Goal: Information Seeking & Learning: Learn about a topic

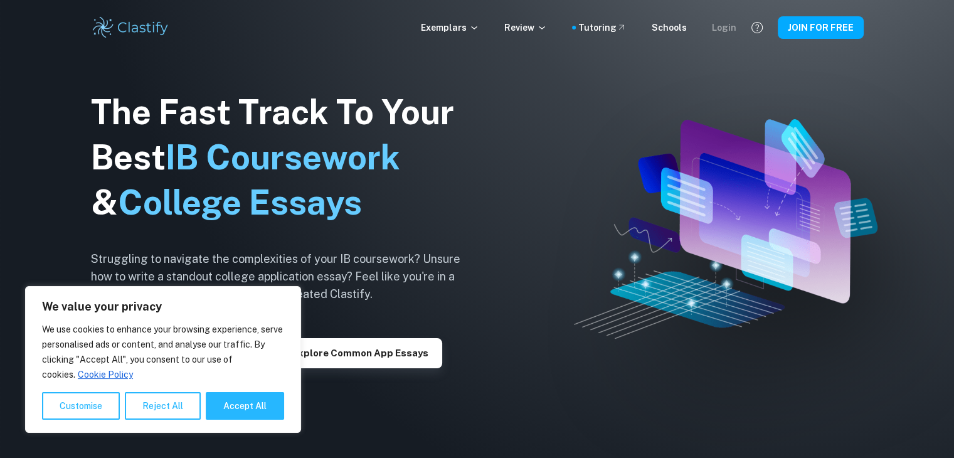
click at [720, 29] on div "Login" at bounding box center [724, 28] width 24 height 14
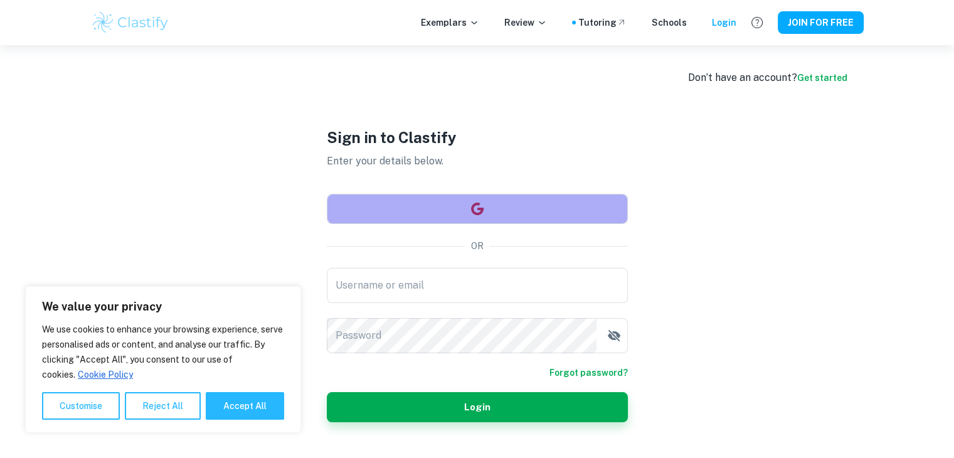
click at [479, 206] on icon "button" at bounding box center [477, 208] width 15 height 15
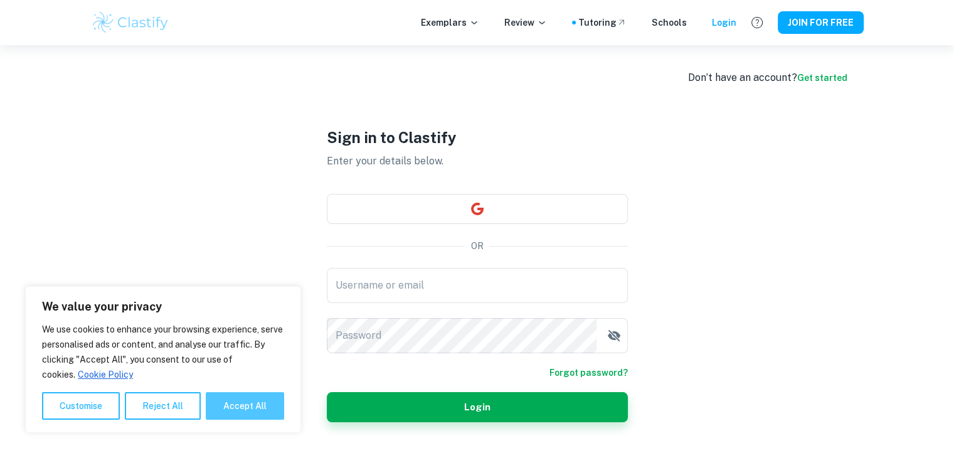
click at [246, 412] on button "Accept All" at bounding box center [245, 406] width 78 height 28
checkbox input "true"
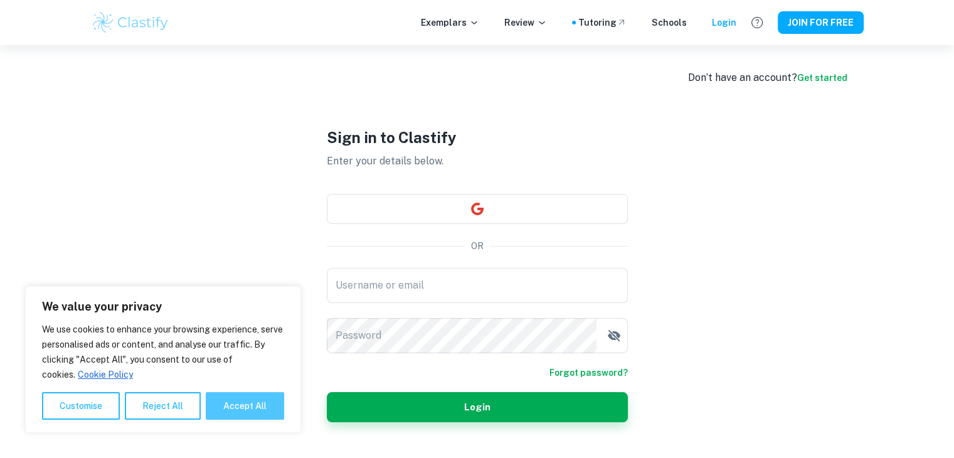
checkbox input "true"
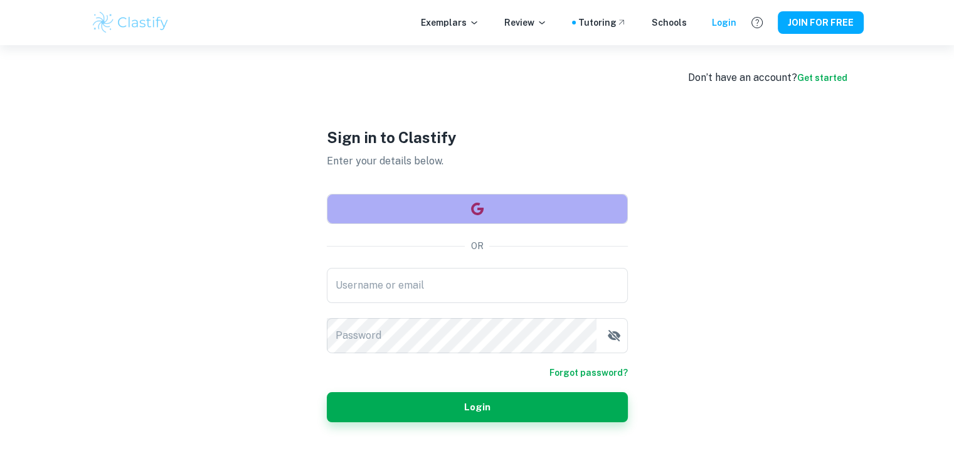
type input "https://www.clastify.com/api/auth/google"
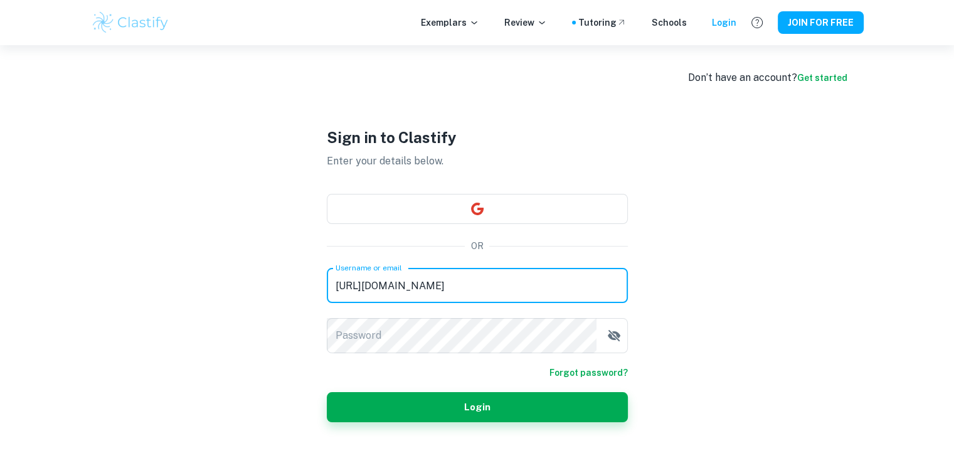
click at [426, 282] on input "https://www.clastify.com/api/auth/google" at bounding box center [477, 285] width 301 height 35
drag, startPoint x: 462, startPoint y: 289, endPoint x: 490, endPoint y: 179, distance: 113.9
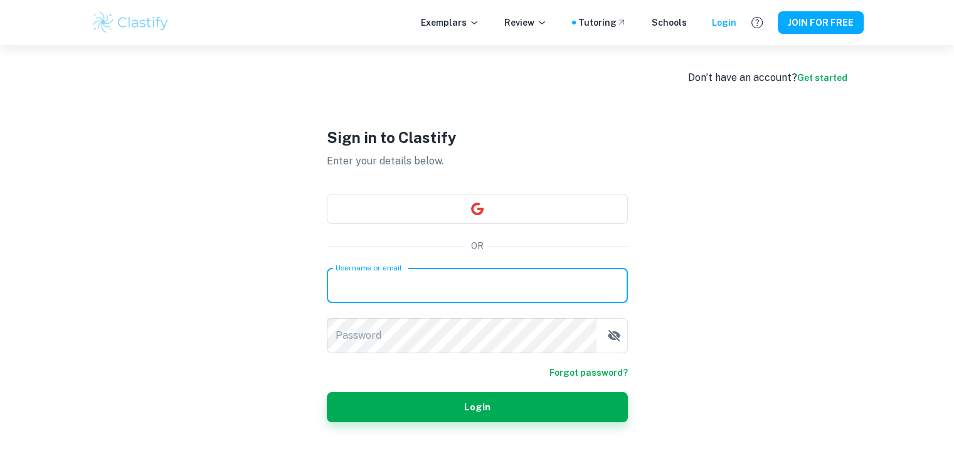
click at [490, 179] on div "Sign in to Clastify Enter your details below. OR Username or email Username or …" at bounding box center [477, 274] width 301 height 458
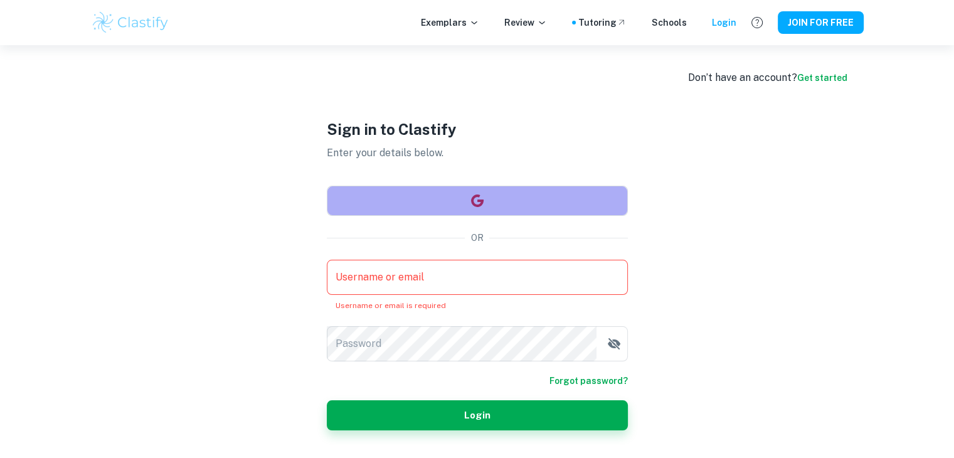
click at [490, 194] on button "button" at bounding box center [477, 201] width 301 height 30
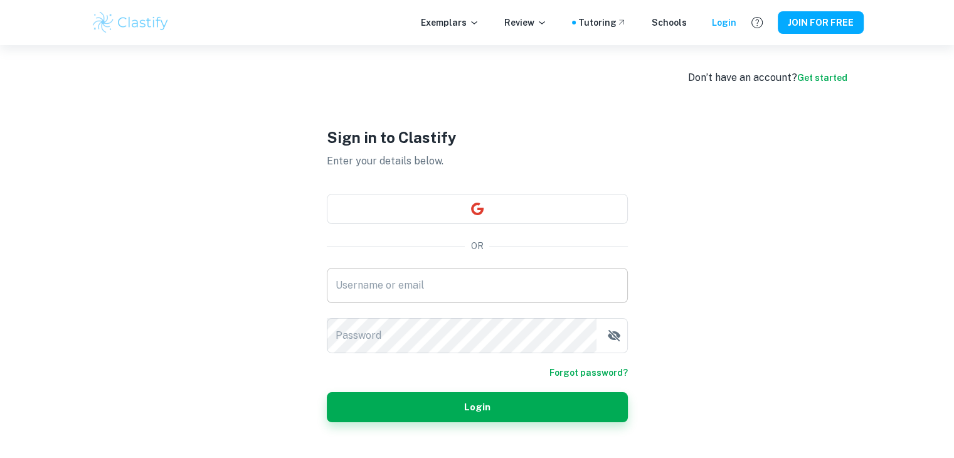
click at [438, 290] on input "Username or email" at bounding box center [477, 285] width 301 height 35
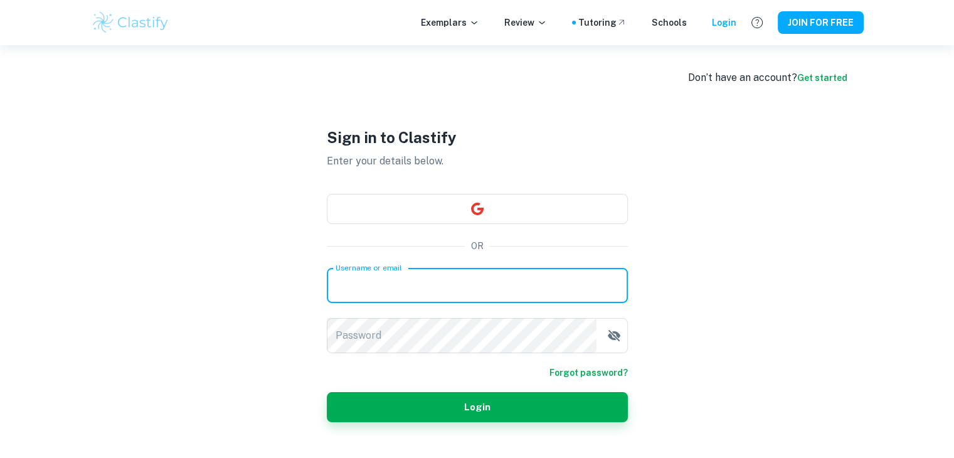
type input "imenchebbah4@gmail.com"
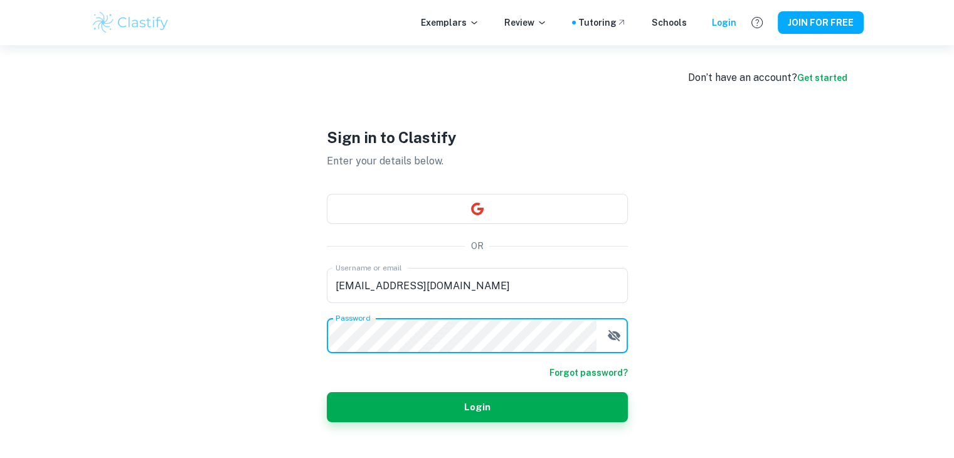
click at [327, 392] on button "Login" at bounding box center [477, 407] width 301 height 30
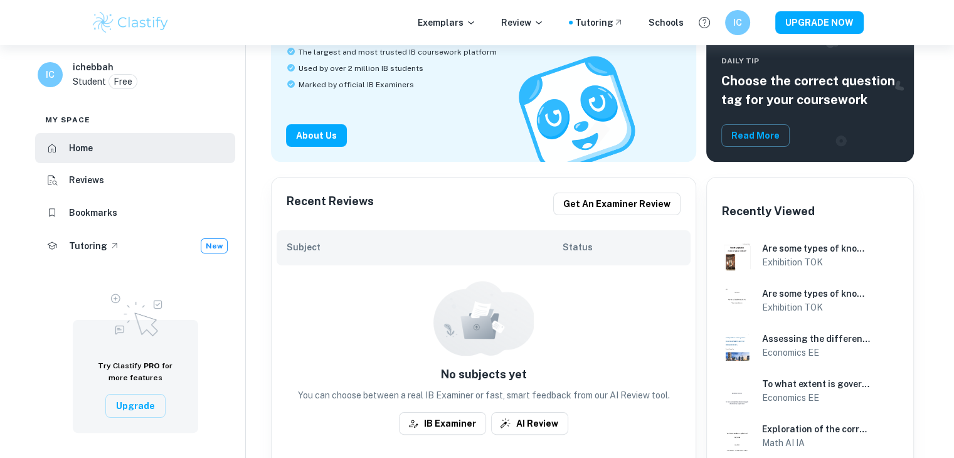
scroll to position [263, 0]
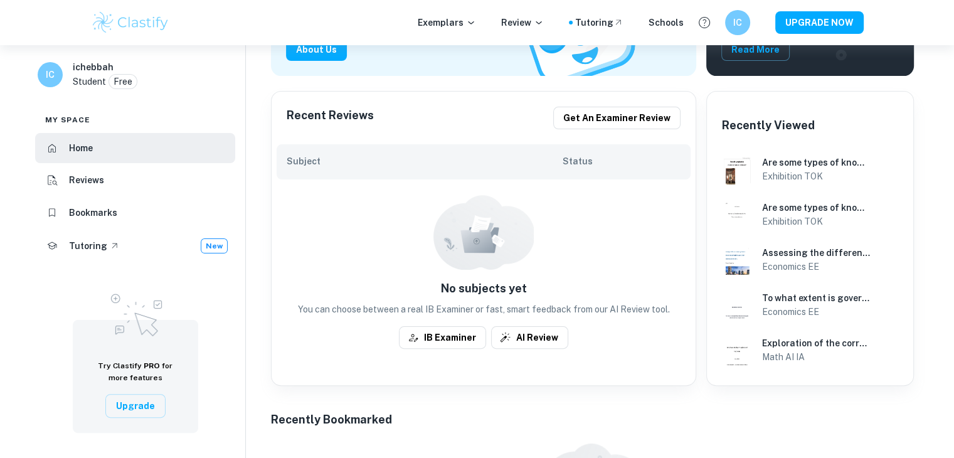
click at [366, 166] on h6 "Subject" at bounding box center [424, 161] width 275 height 14
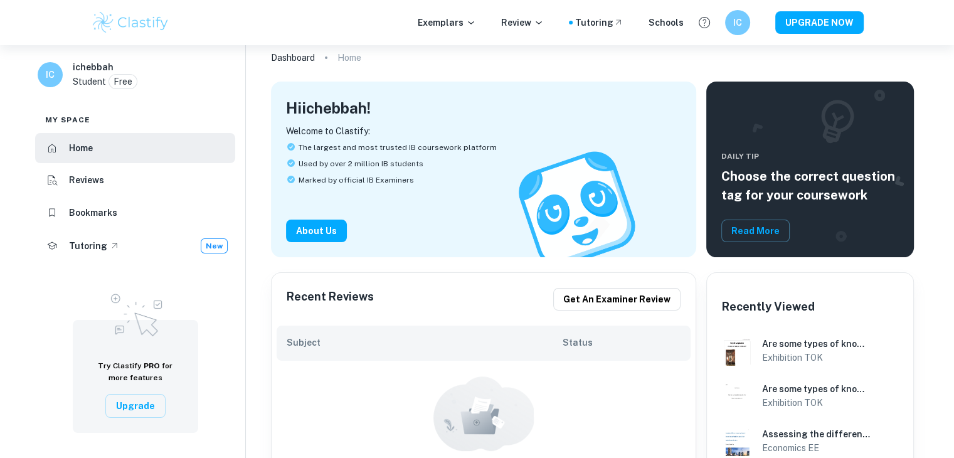
scroll to position [0, 0]
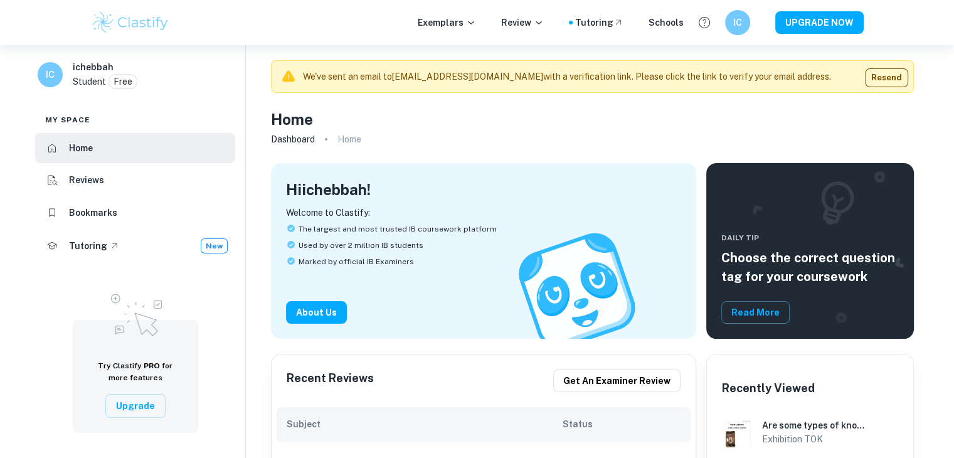
click at [46, 84] on div "IC" at bounding box center [50, 74] width 25 height 25
click at [48, 80] on h6 "IC" at bounding box center [50, 75] width 14 height 14
click at [475, 26] on icon at bounding box center [471, 23] width 10 height 10
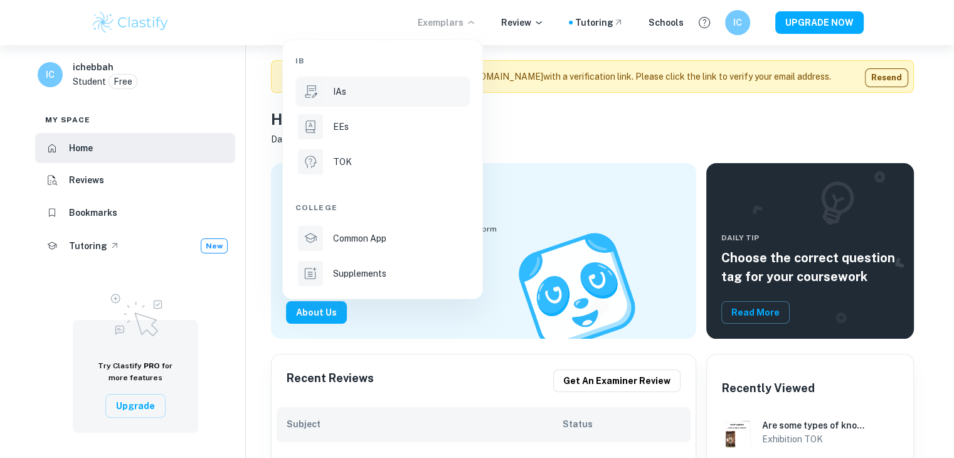
click at [391, 89] on div "IAs" at bounding box center [400, 92] width 134 height 14
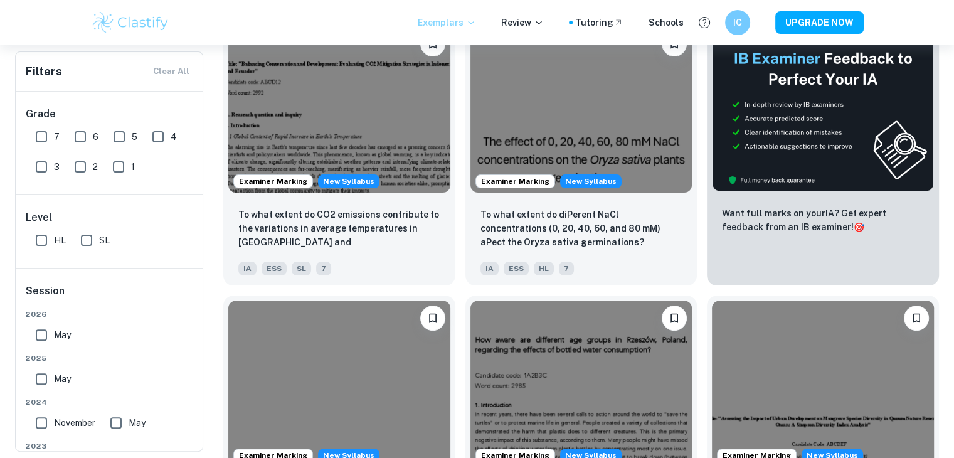
scroll to position [310, 0]
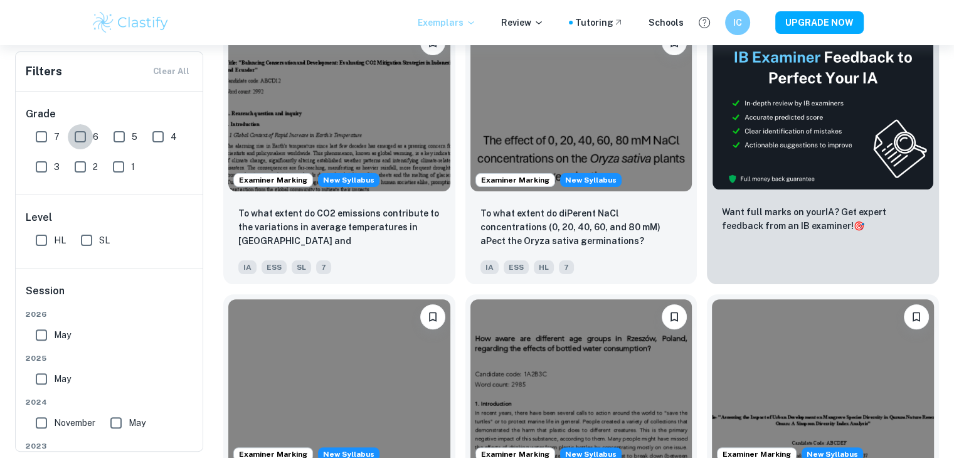
click at [80, 137] on input "6" at bounding box center [80, 136] width 25 height 25
checkbox input "true"
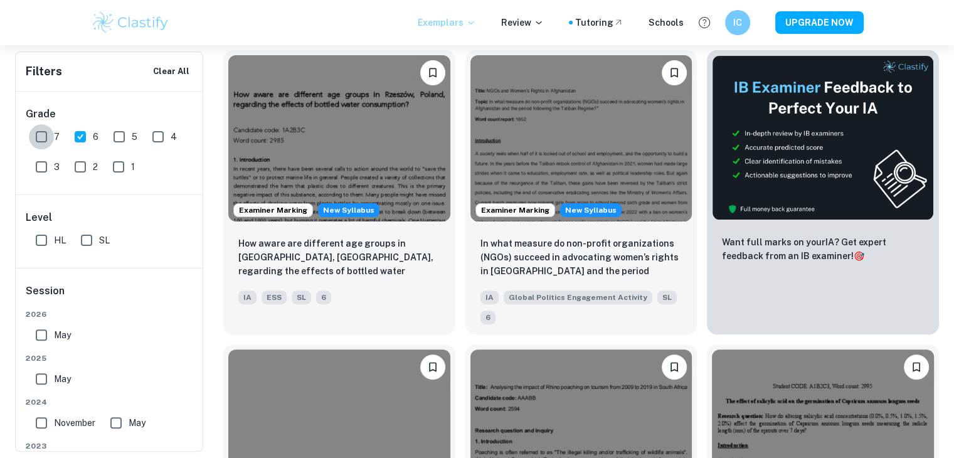
click at [40, 140] on input "7" at bounding box center [41, 136] width 25 height 25
checkbox input "true"
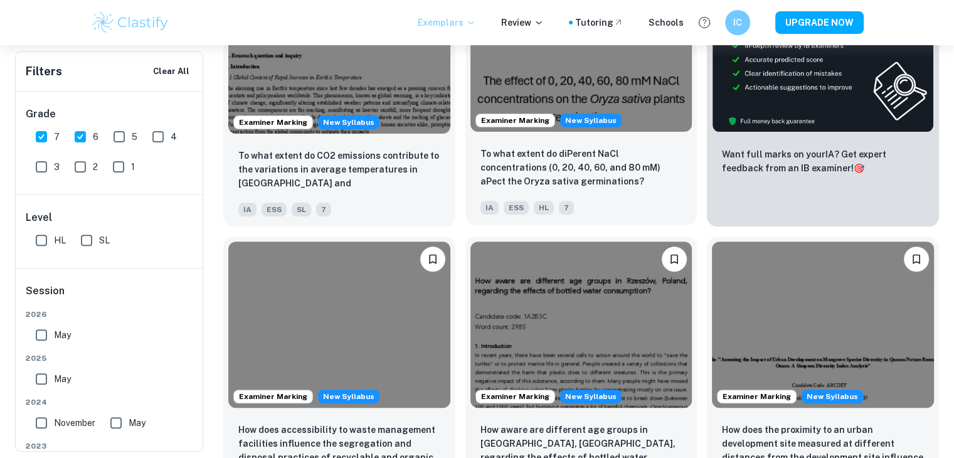
scroll to position [0, 0]
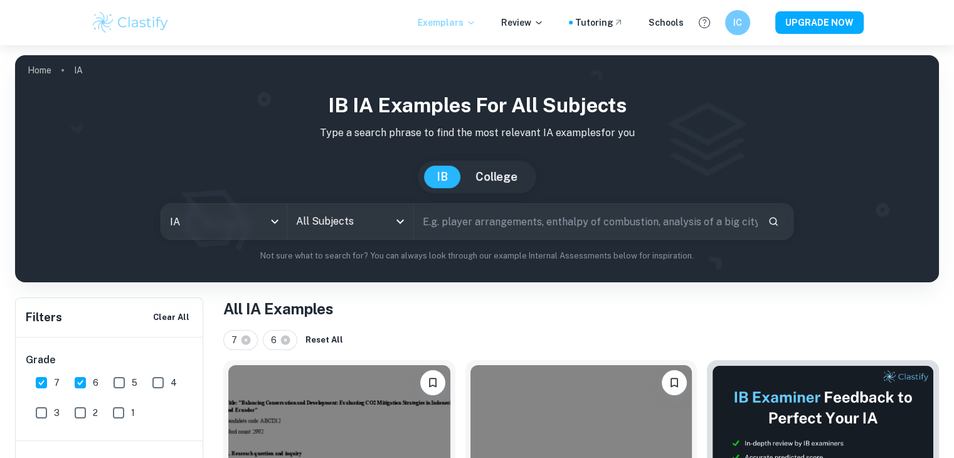
click at [332, 216] on input "All Subjects" at bounding box center [340, 221] width 95 height 24
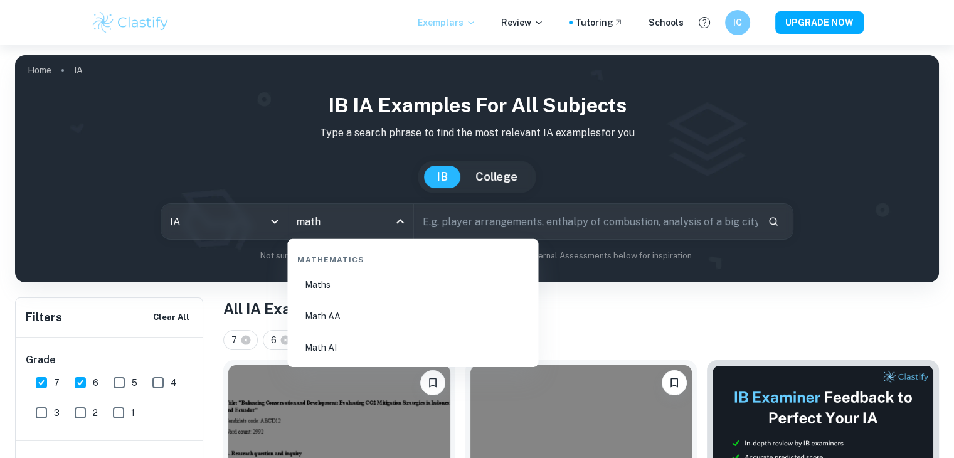
click at [369, 349] on li "Math AI" at bounding box center [412, 347] width 241 height 29
type input "Math AI"
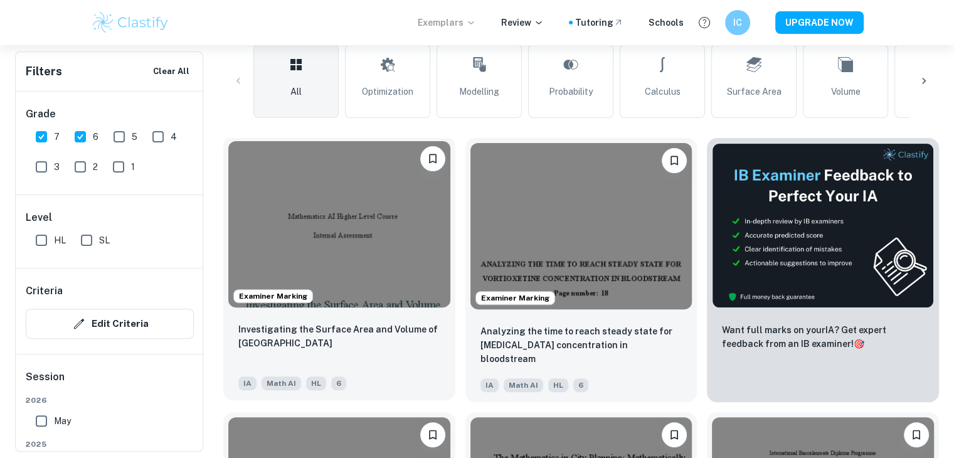
scroll to position [303, 0]
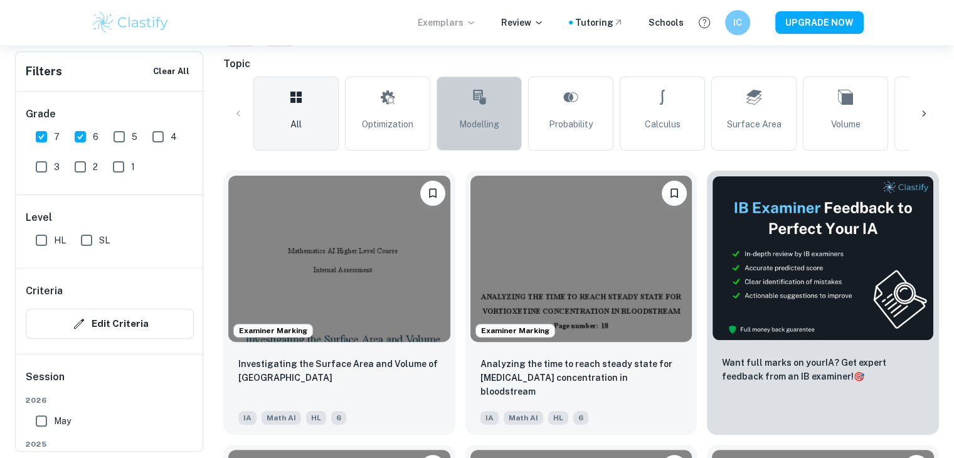
click at [499, 98] on link "Modelling" at bounding box center [478, 113] width 85 height 74
type input "Modelling"
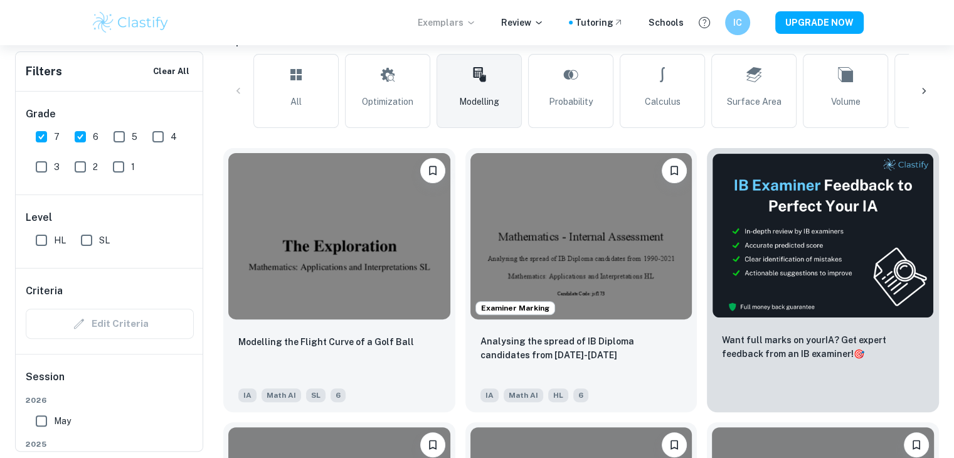
scroll to position [326, 0]
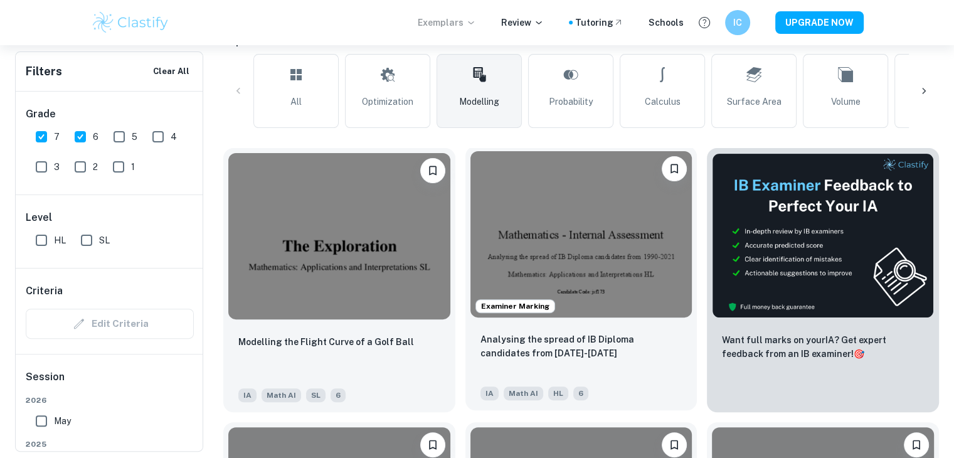
click at [623, 292] on img at bounding box center [581, 234] width 222 height 166
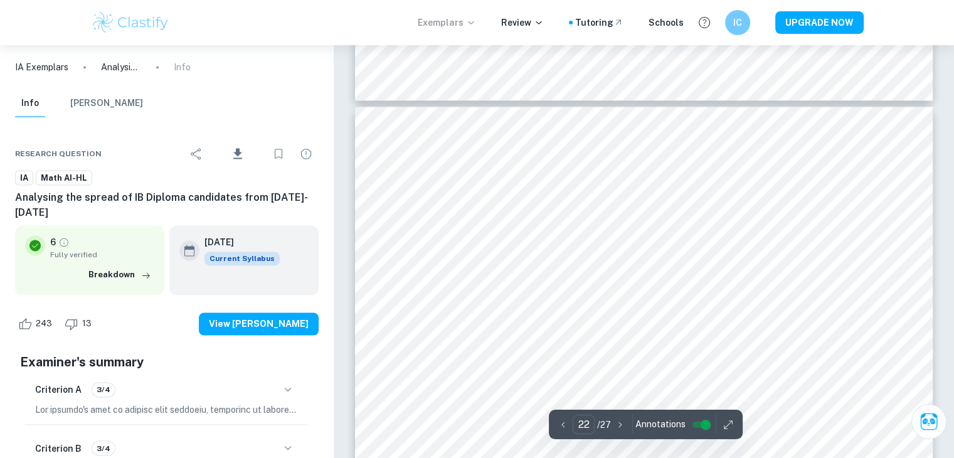
scroll to position [16154, 0]
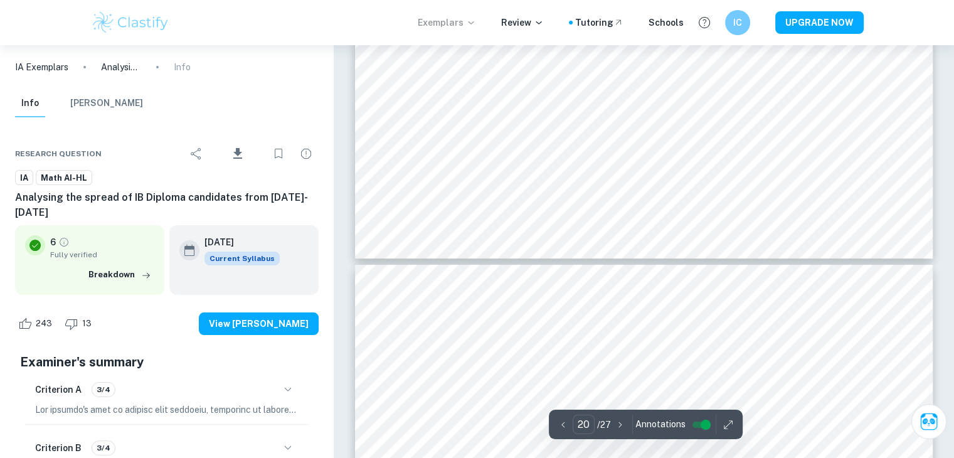
type input "19"
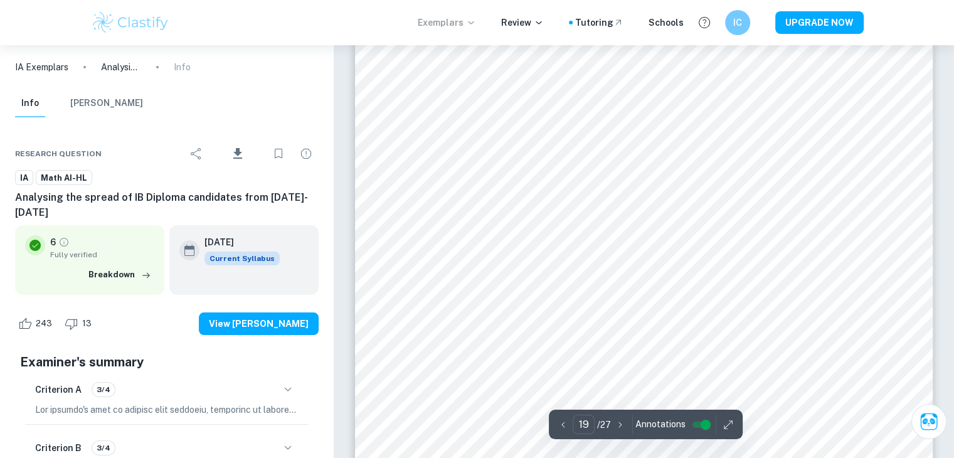
scroll to position [14200, 0]
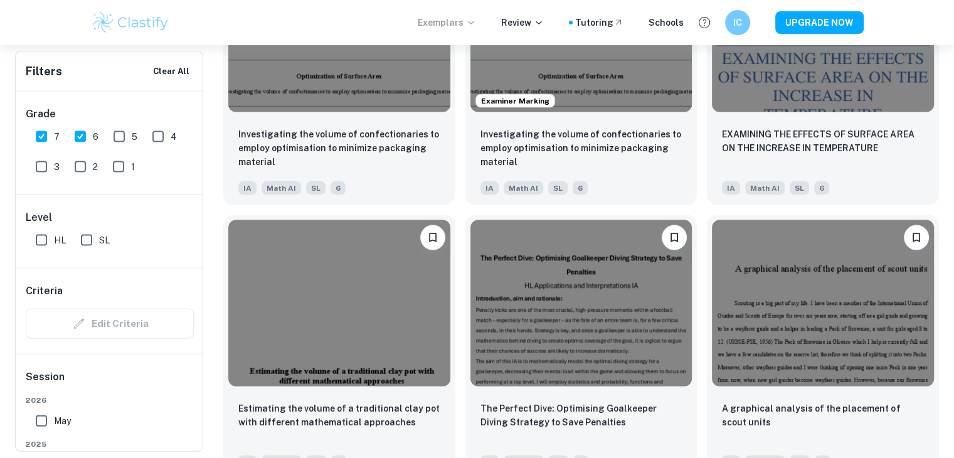
scroll to position [2726, 0]
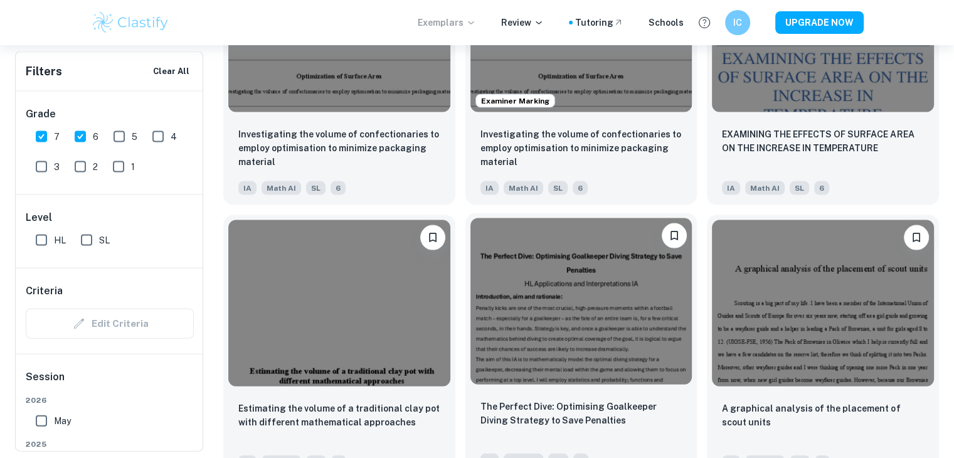
click at [574, 335] on img at bounding box center [581, 301] width 222 height 166
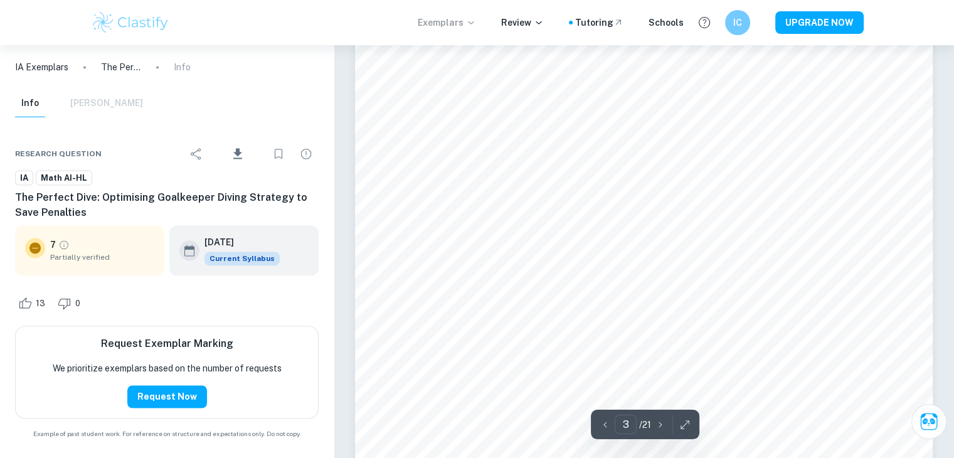
scroll to position [1976, 0]
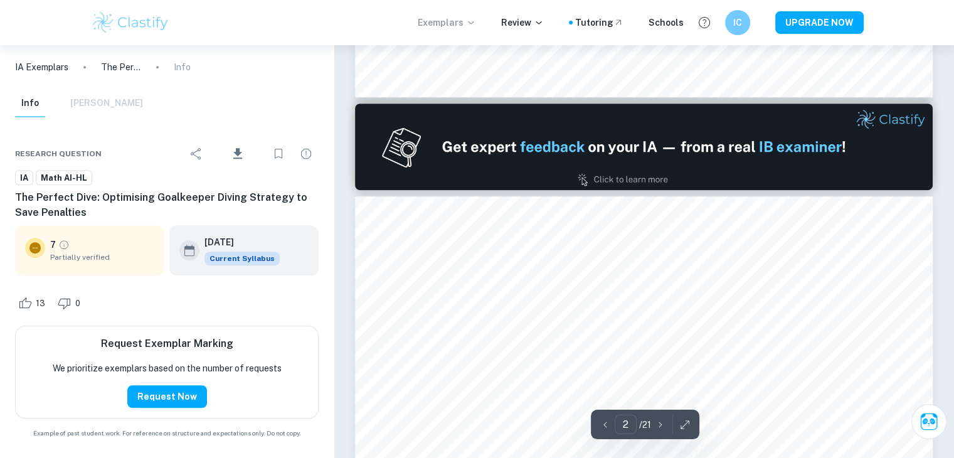
type input "1"
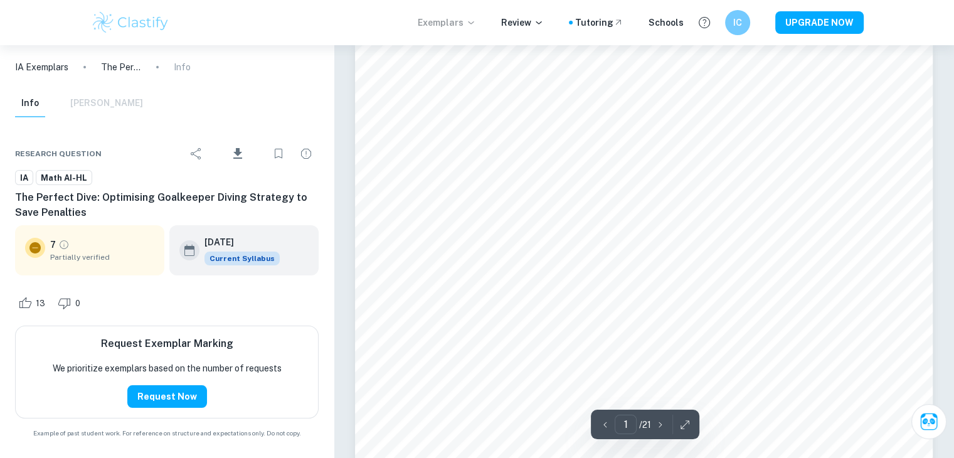
scroll to position [18, 0]
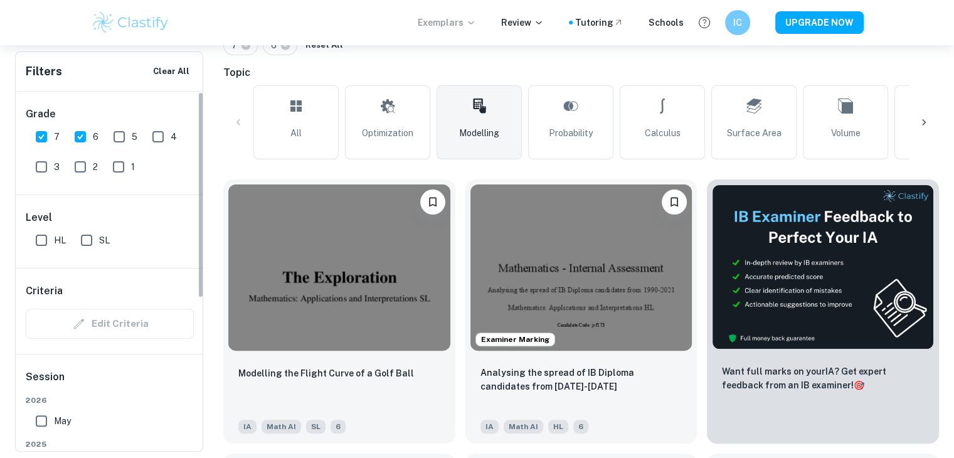
scroll to position [295, 0]
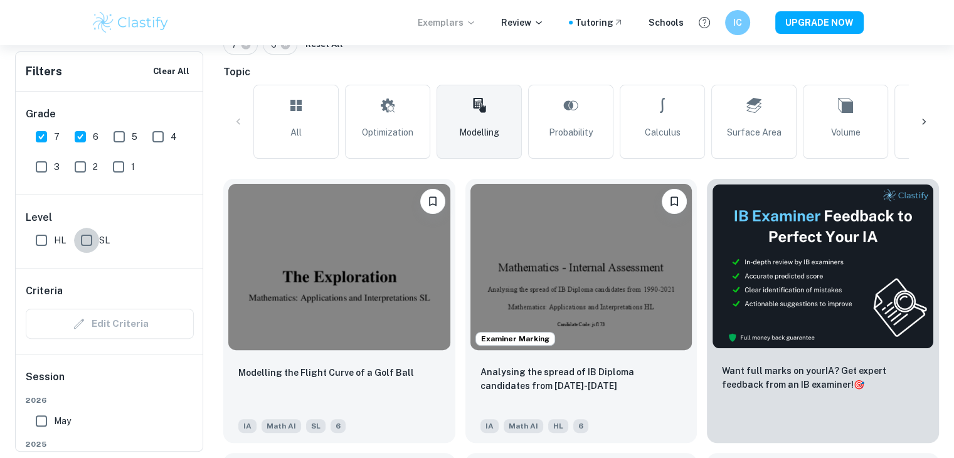
click at [88, 242] on input "SL" at bounding box center [86, 240] width 25 height 25
checkbox input "true"
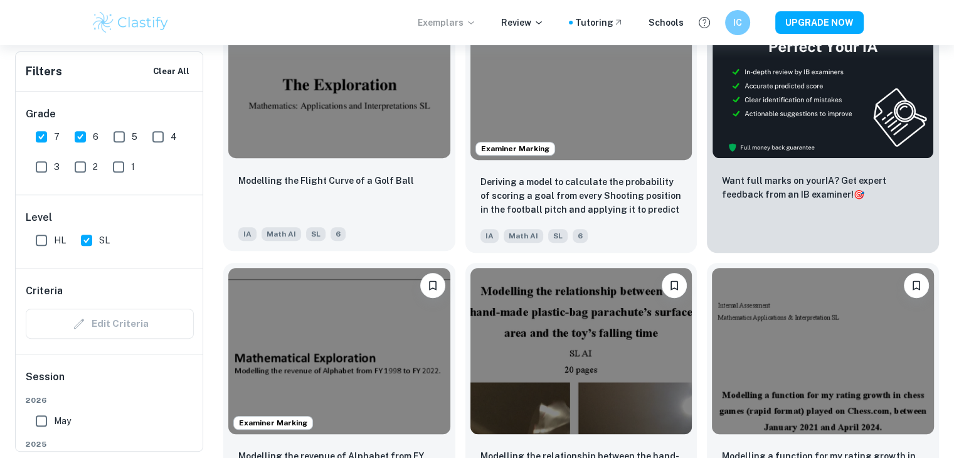
scroll to position [564, 0]
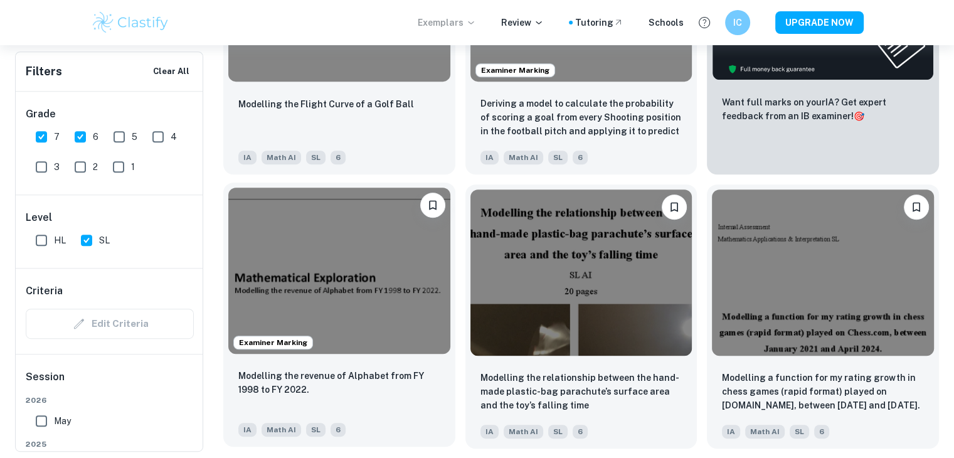
click at [384, 283] on img at bounding box center [339, 270] width 222 height 166
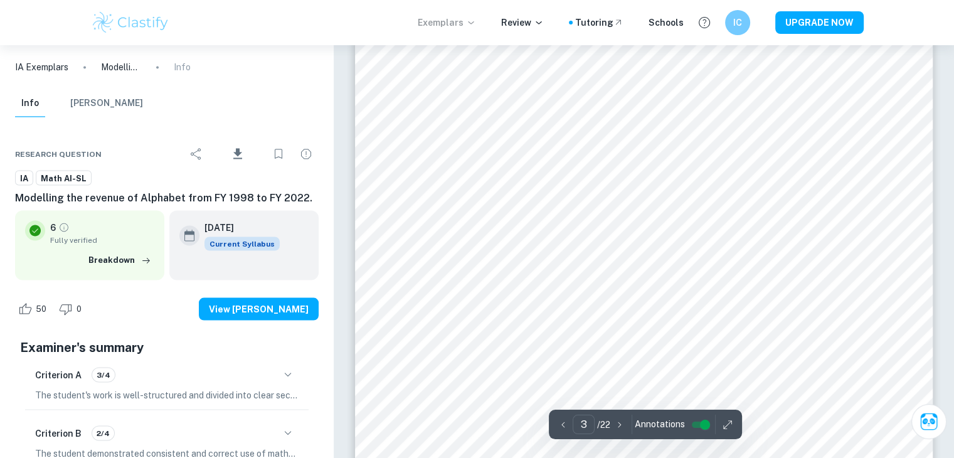
scroll to position [2241, 0]
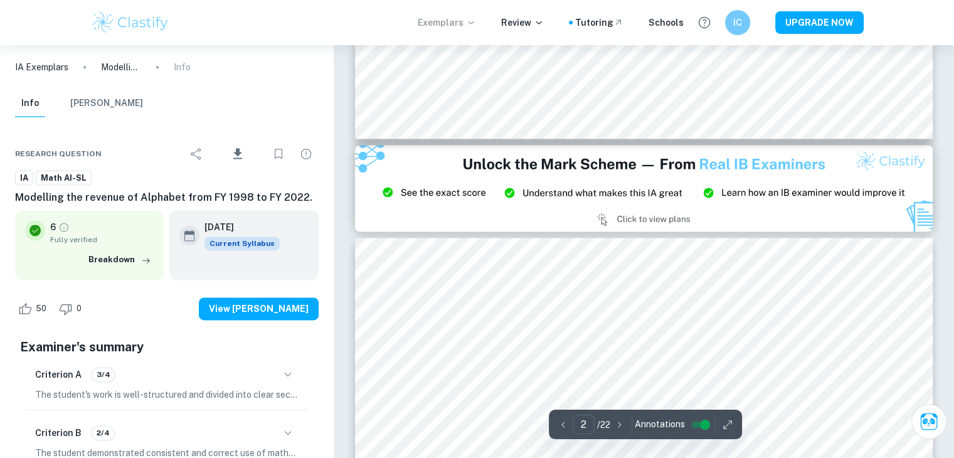
type input "3"
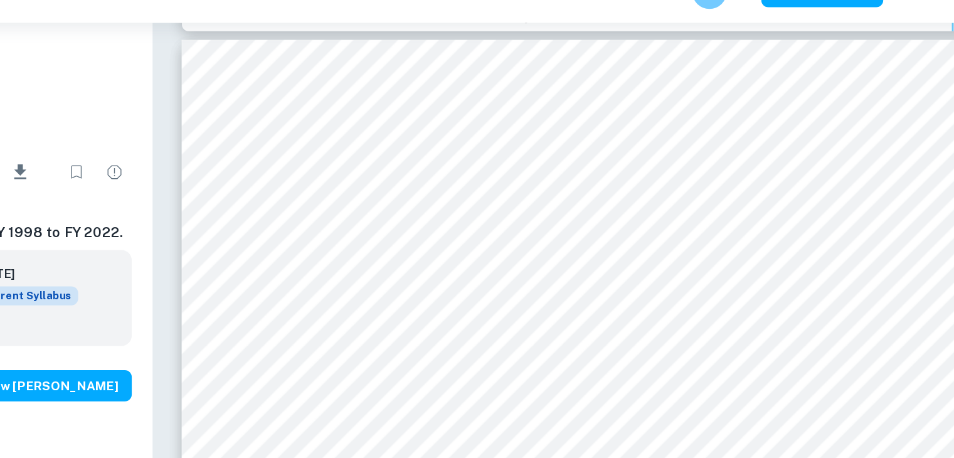
scroll to position [1832, 0]
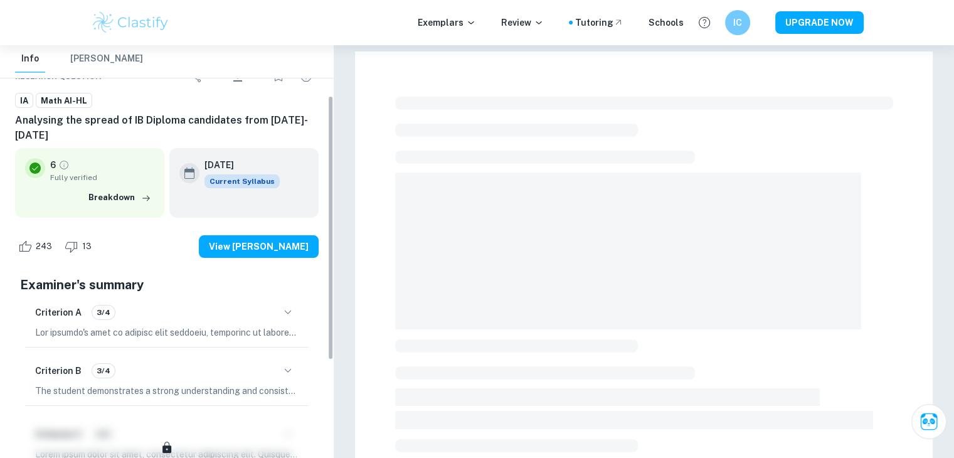
checkbox input "true"
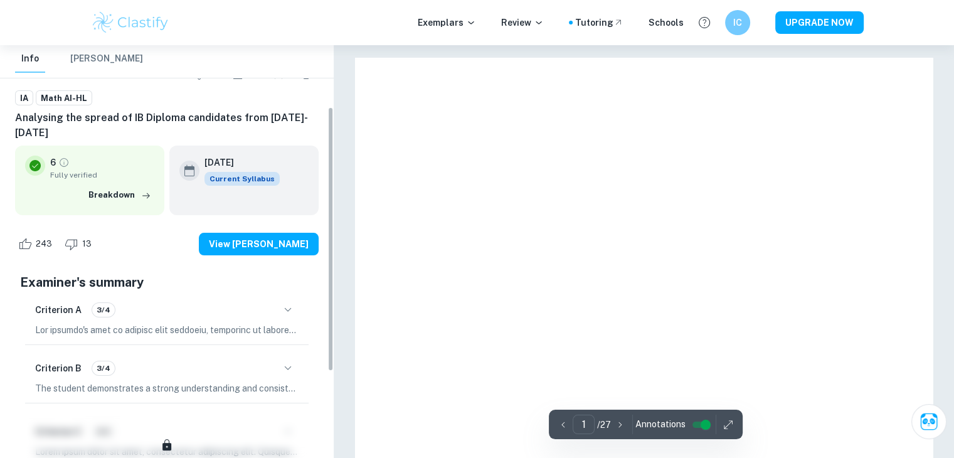
scroll to position [97, 0]
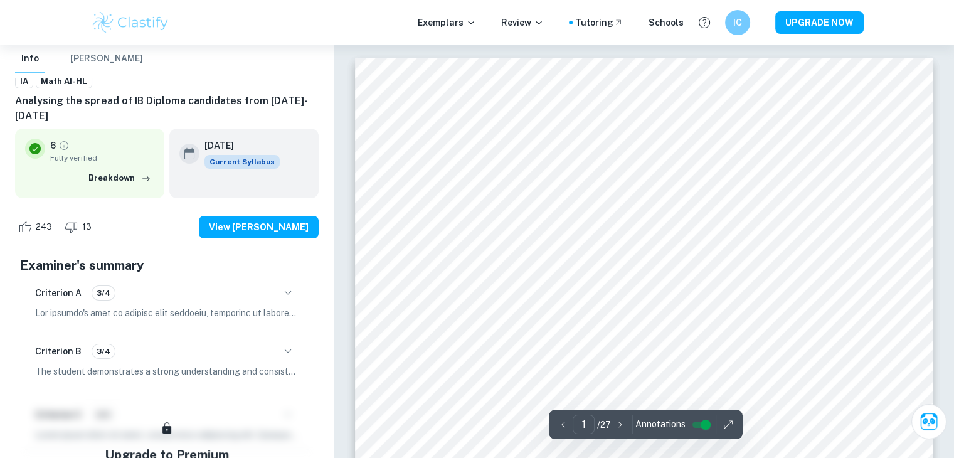
click at [259, 306] on p at bounding box center [166, 313] width 263 height 14
click at [284, 285] on icon "button" at bounding box center [287, 292] width 15 height 15
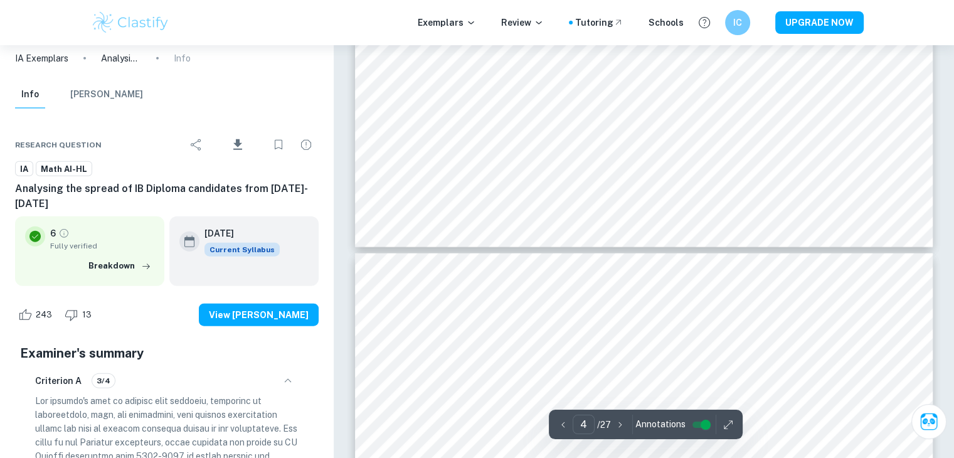
scroll to position [3006, 0]
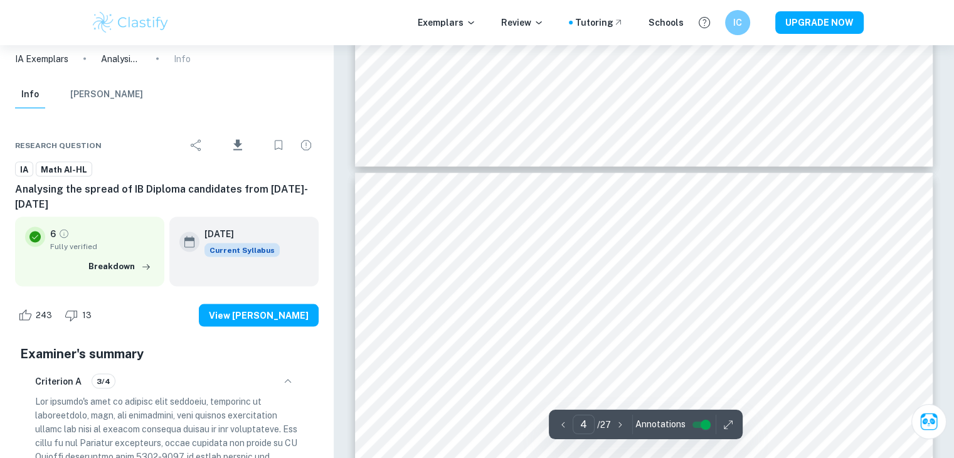
type input "3"
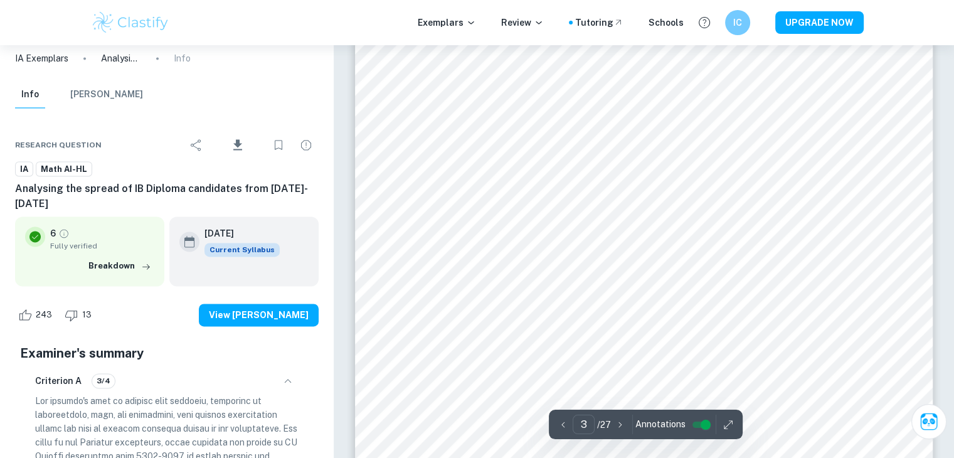
scroll to position [1723, 0]
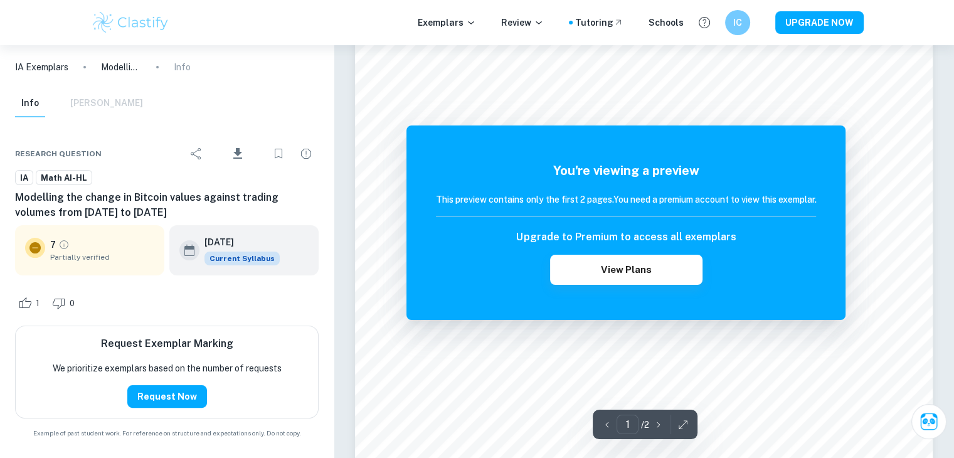
scroll to position [147, 0]
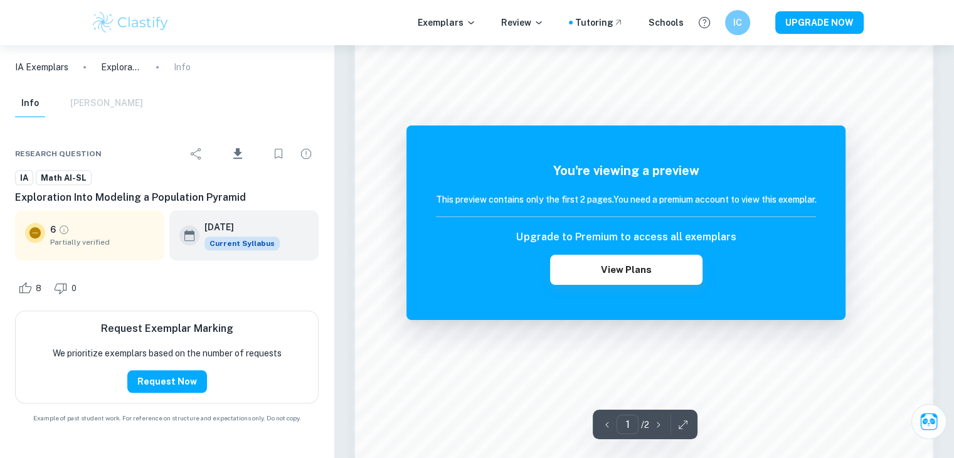
scroll to position [1109, 0]
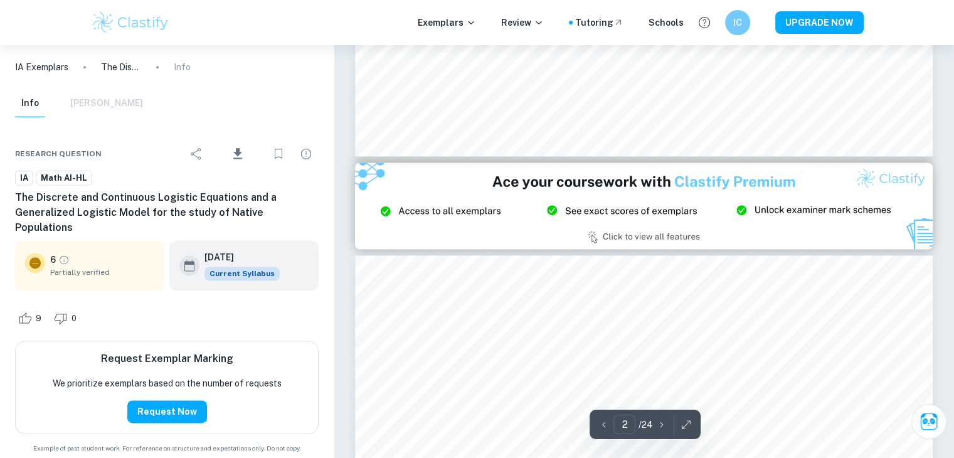
scroll to position [1629, 0]
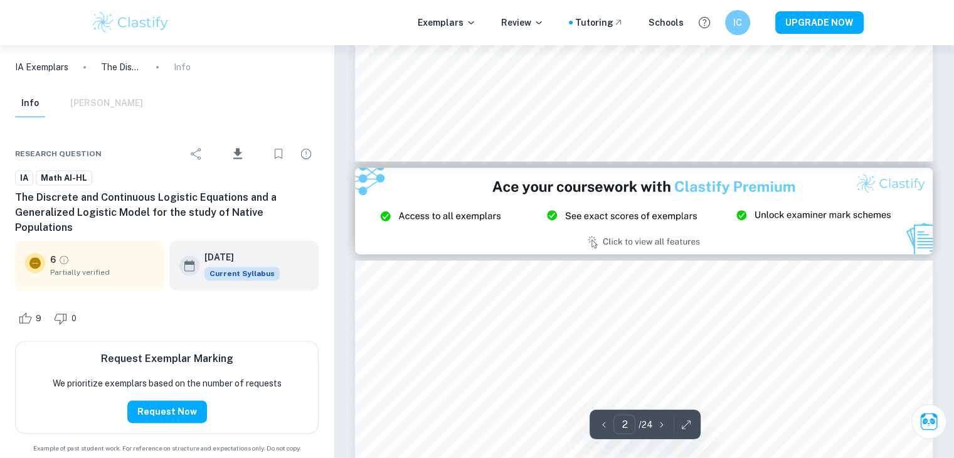
type input "3"
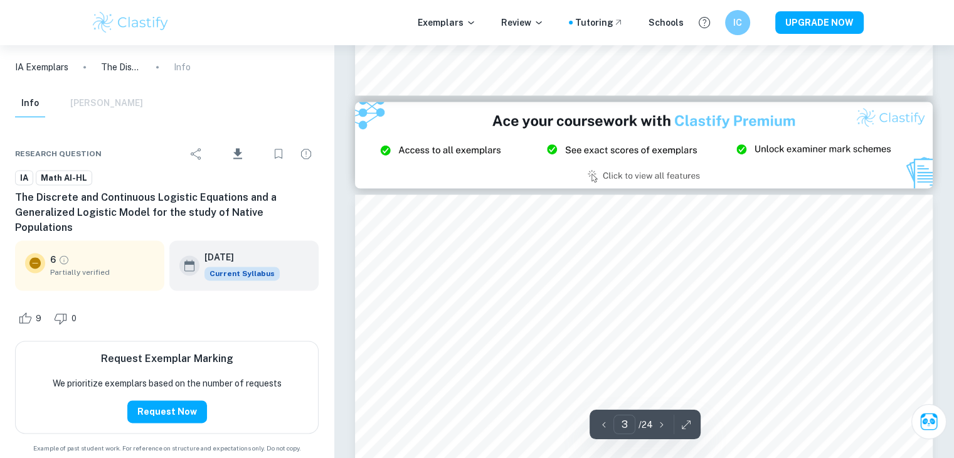
scroll to position [1660, 0]
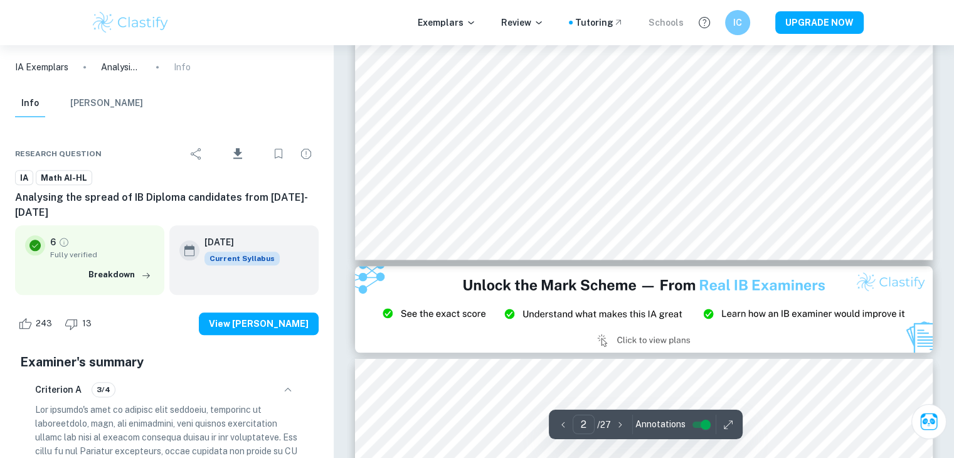
scroll to position [9, 0]
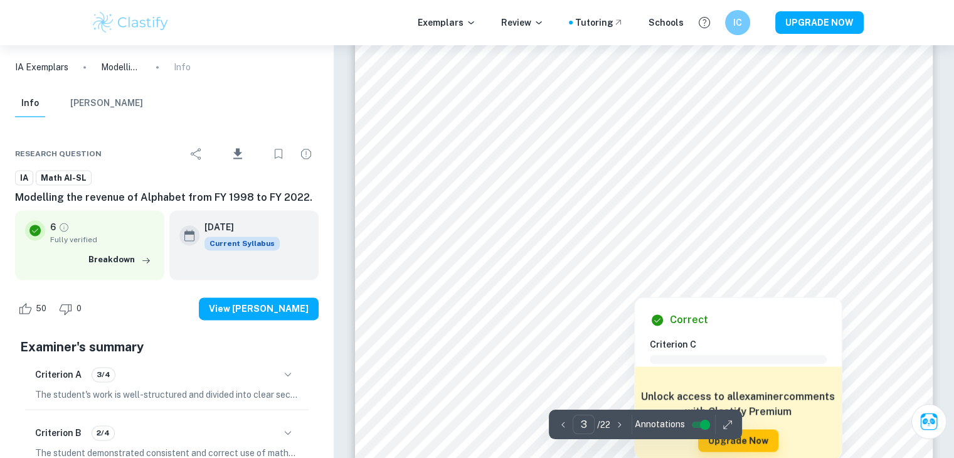
scroll to position [1881, 0]
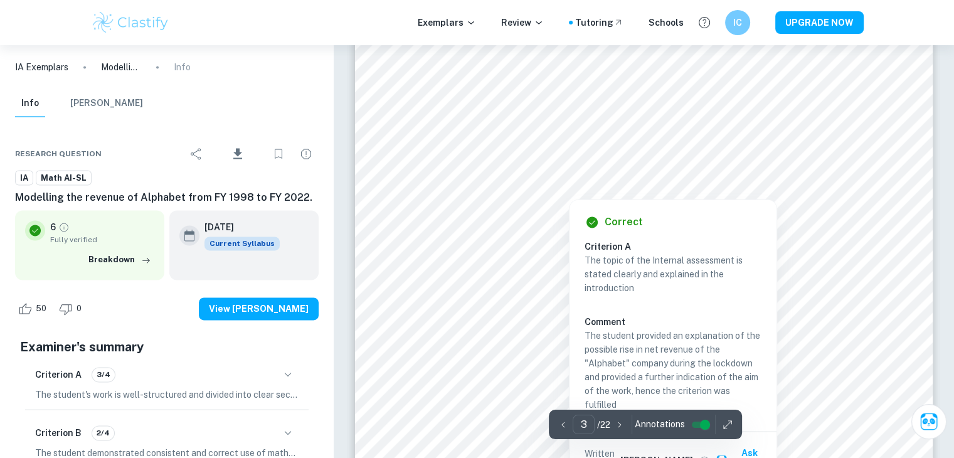
drag, startPoint x: 426, startPoint y: 107, endPoint x: 447, endPoint y: 110, distance: 21.5
click at [447, 110] on div at bounding box center [644, 116] width 438 height 28
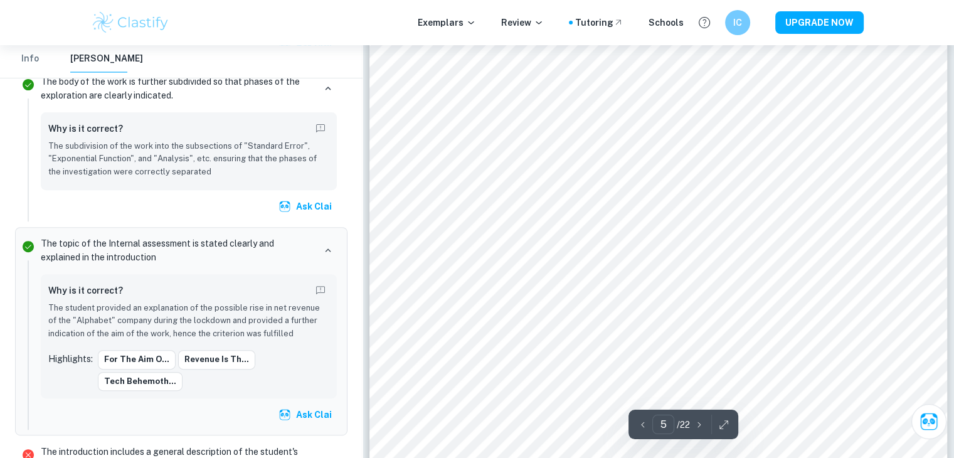
scroll to position [3428, 0]
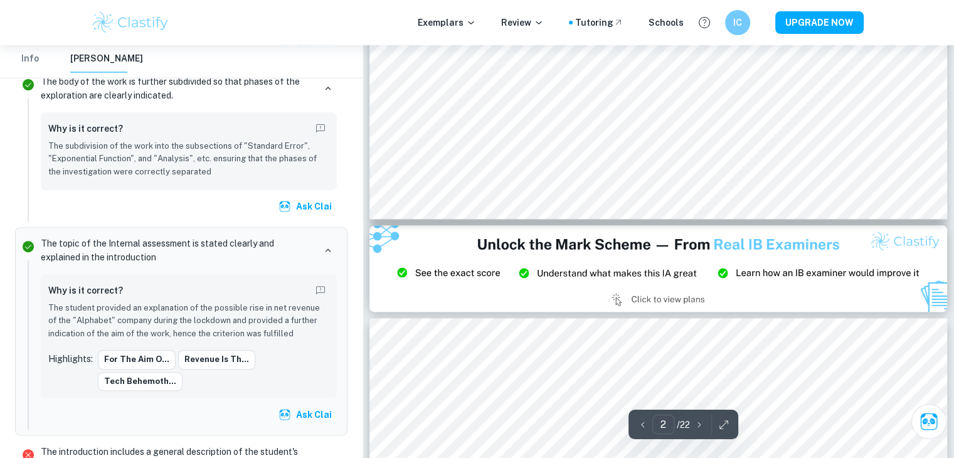
type input "3"
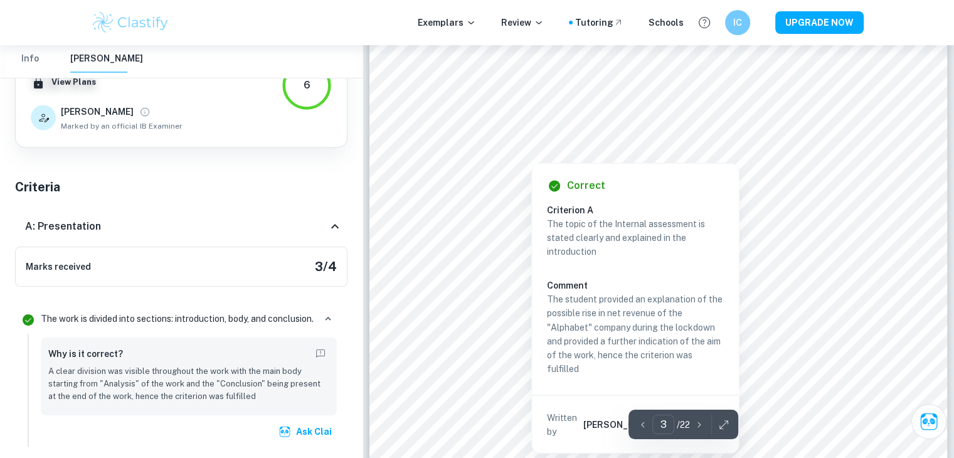
scroll to position [2074, 0]
